Goal: Navigation & Orientation: Find specific page/section

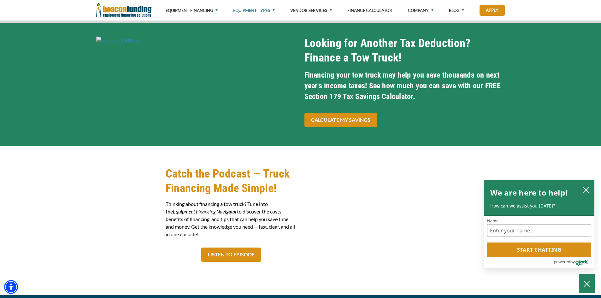
scroll to position [1953, 0]
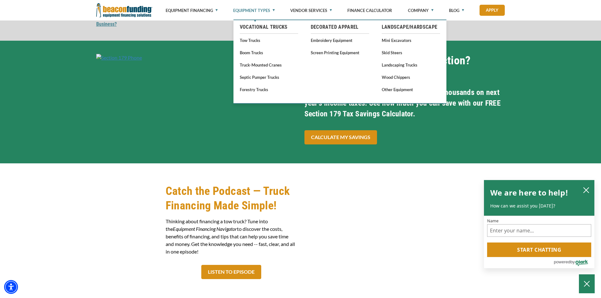
click at [245, 13] on link "Equipment Types" at bounding box center [254, 10] width 42 height 21
click at [259, 23] on span at bounding box center [256, 22] width 5 height 4
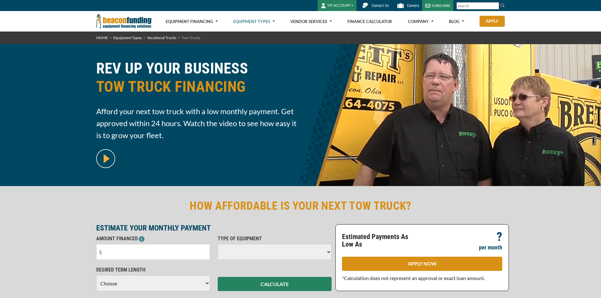
click at [256, 27] on link "Equipment Types" at bounding box center [254, 21] width 42 height 20
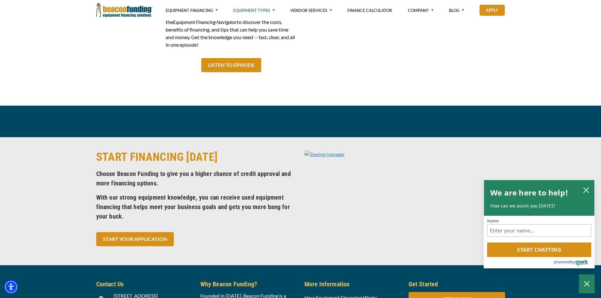
scroll to position [2111, 0]
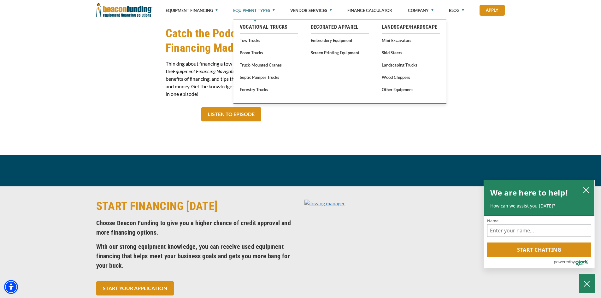
click at [261, 9] on link "Equipment Types" at bounding box center [254, 10] width 42 height 21
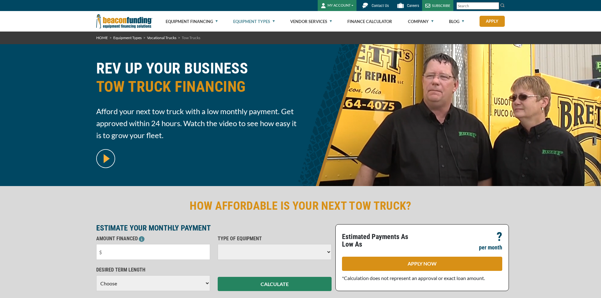
click at [326, 26] on link "Vendor Services" at bounding box center [311, 21] width 42 height 20
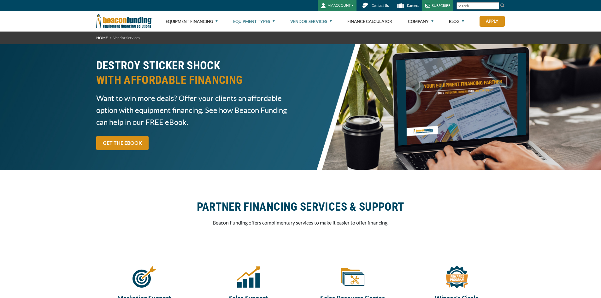
click at [273, 21] on link "Equipment Types" at bounding box center [254, 21] width 42 height 20
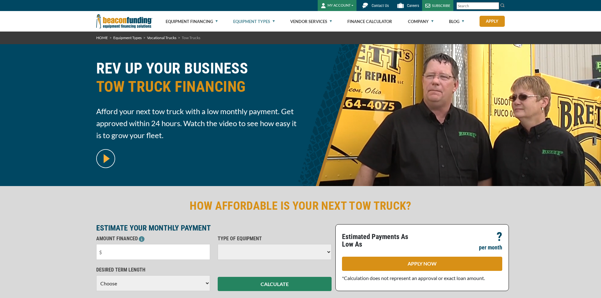
click at [258, 20] on link "Equipment Types" at bounding box center [254, 21] width 42 height 20
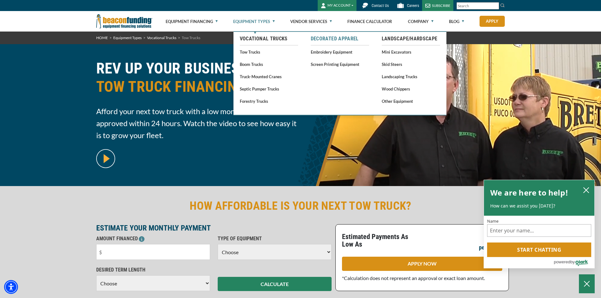
click at [327, 37] on link "Decorated Apparel" at bounding box center [340, 39] width 58 height 8
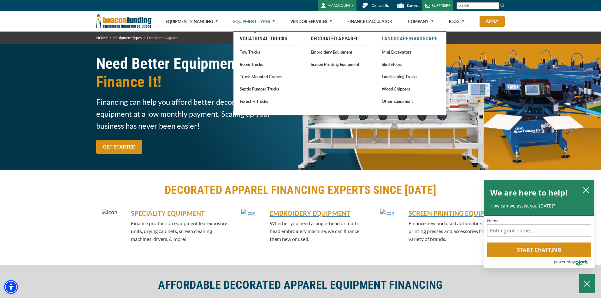
click at [410, 38] on link "Landscape/Hardscape" at bounding box center [411, 39] width 58 height 8
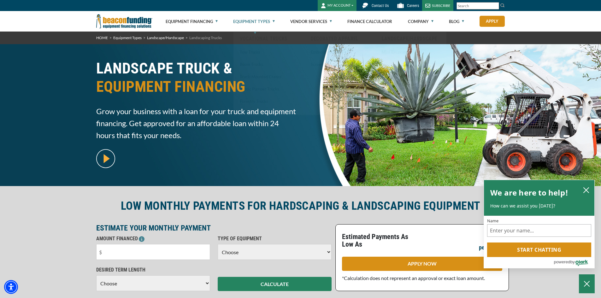
click at [269, 21] on link "Equipment Types" at bounding box center [254, 21] width 42 height 20
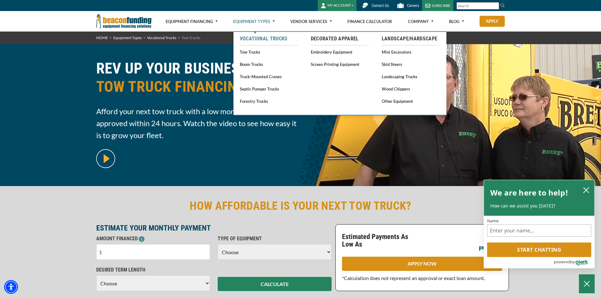
click at [252, 37] on link "Vocational Trucks" at bounding box center [269, 39] width 58 height 8
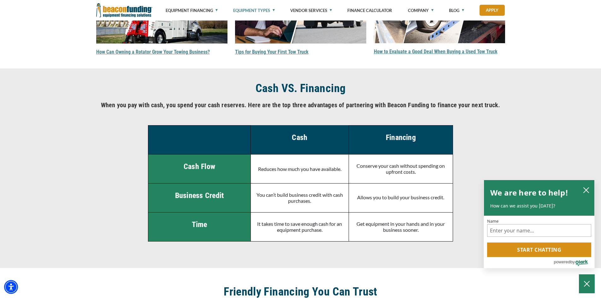
scroll to position [1187, 0]
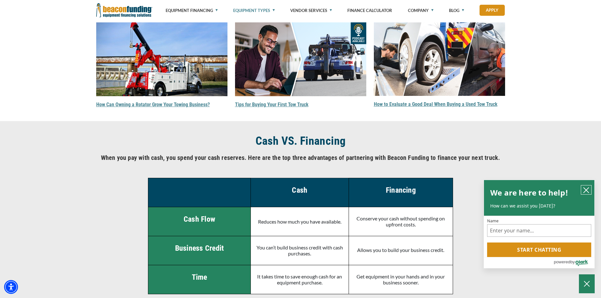
click at [585, 189] on icon "close chatbox" at bounding box center [585, 190] width 5 height 5
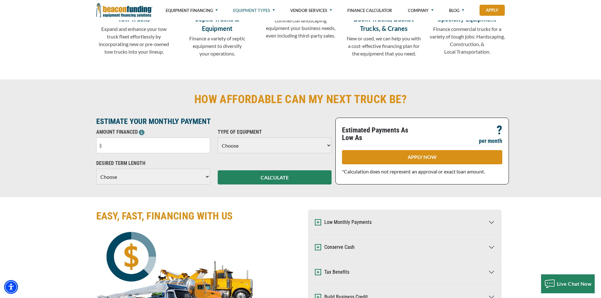
scroll to position [210, 0]
